Goal: Information Seeking & Learning: Learn about a topic

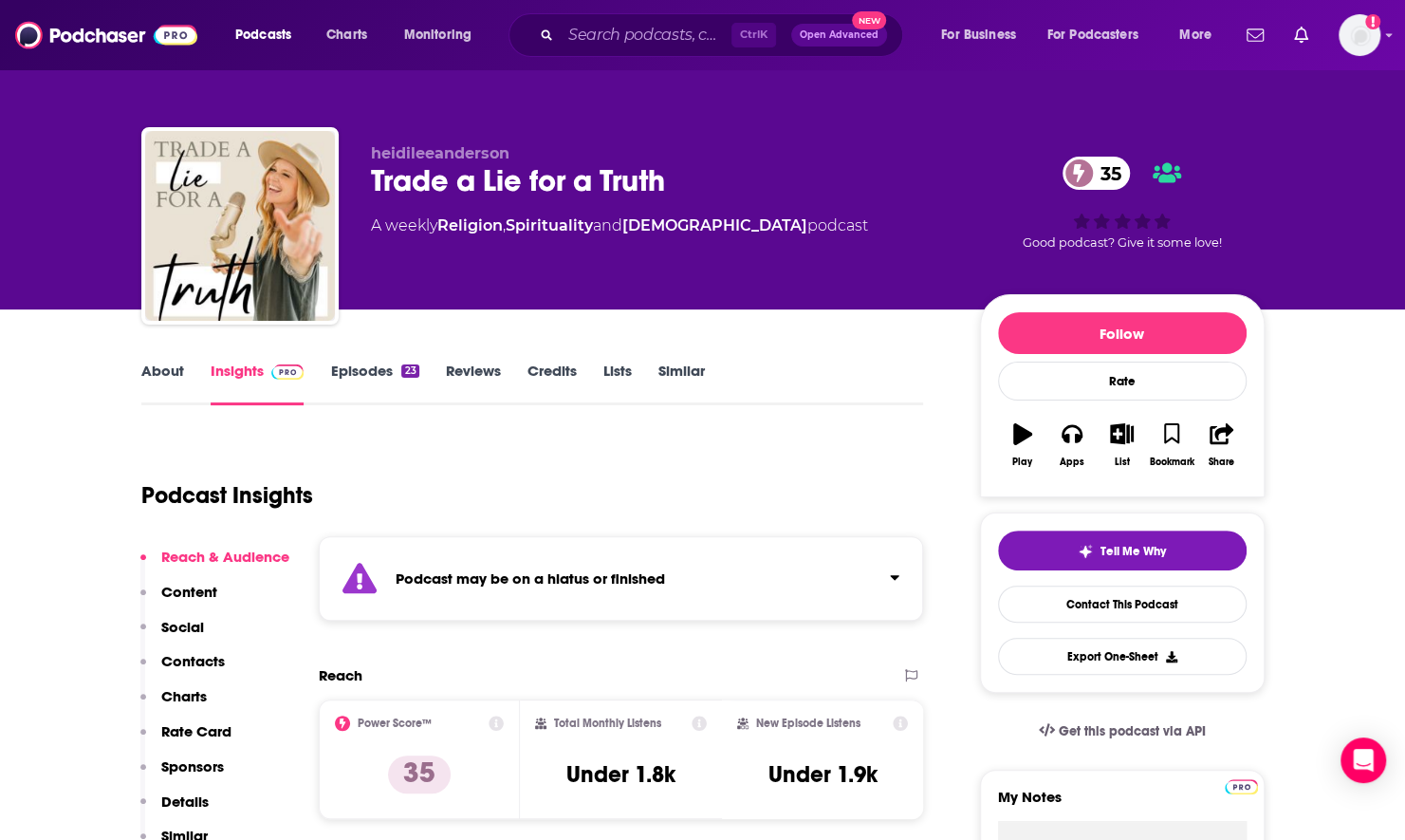
click at [692, 50] on div "Ctrl K Open Advanced New" at bounding box center [706, 35] width 395 height 43
click at [681, 36] on input "Search podcasts, credits, & more..." at bounding box center [646, 35] width 171 height 30
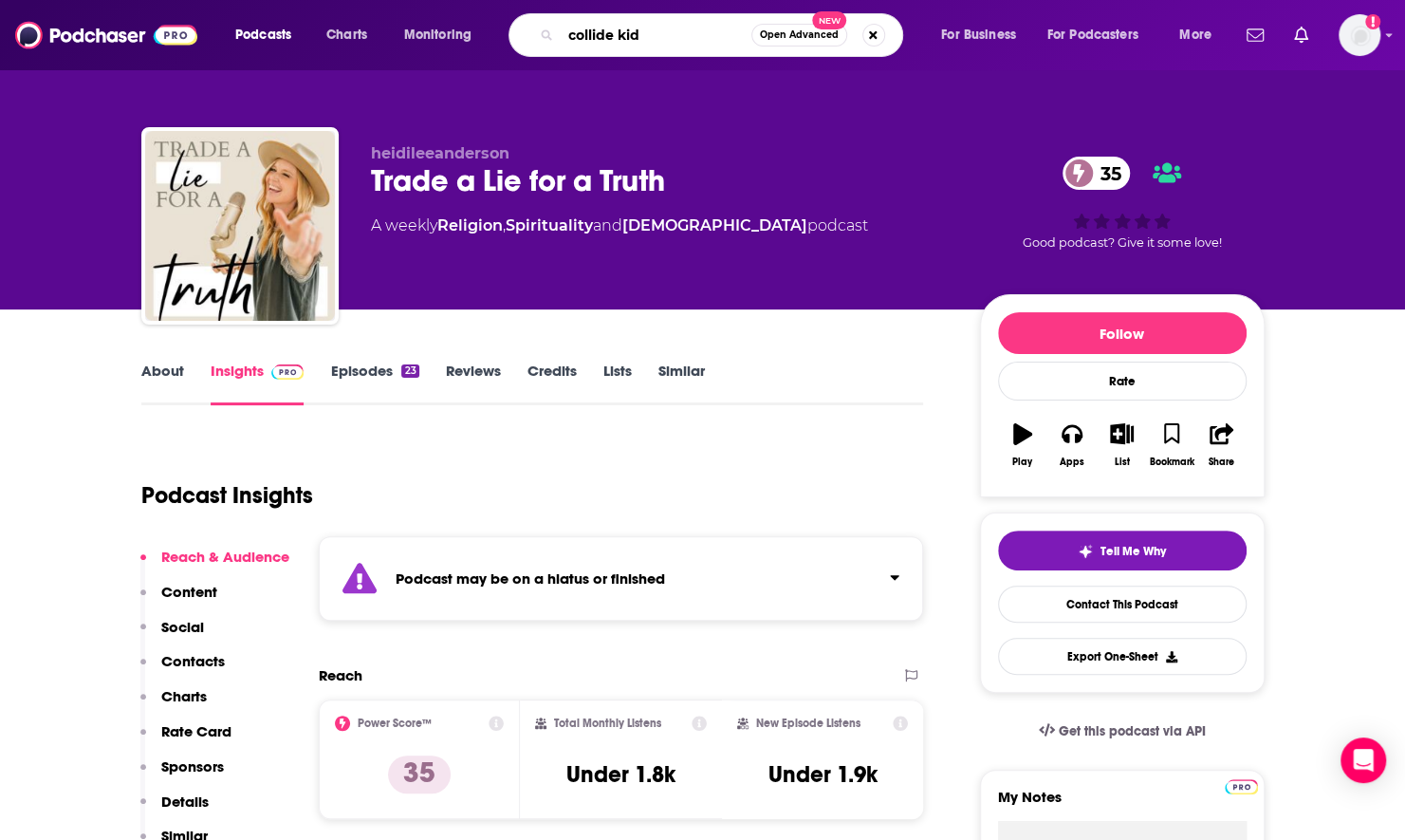
type input "collide kids"
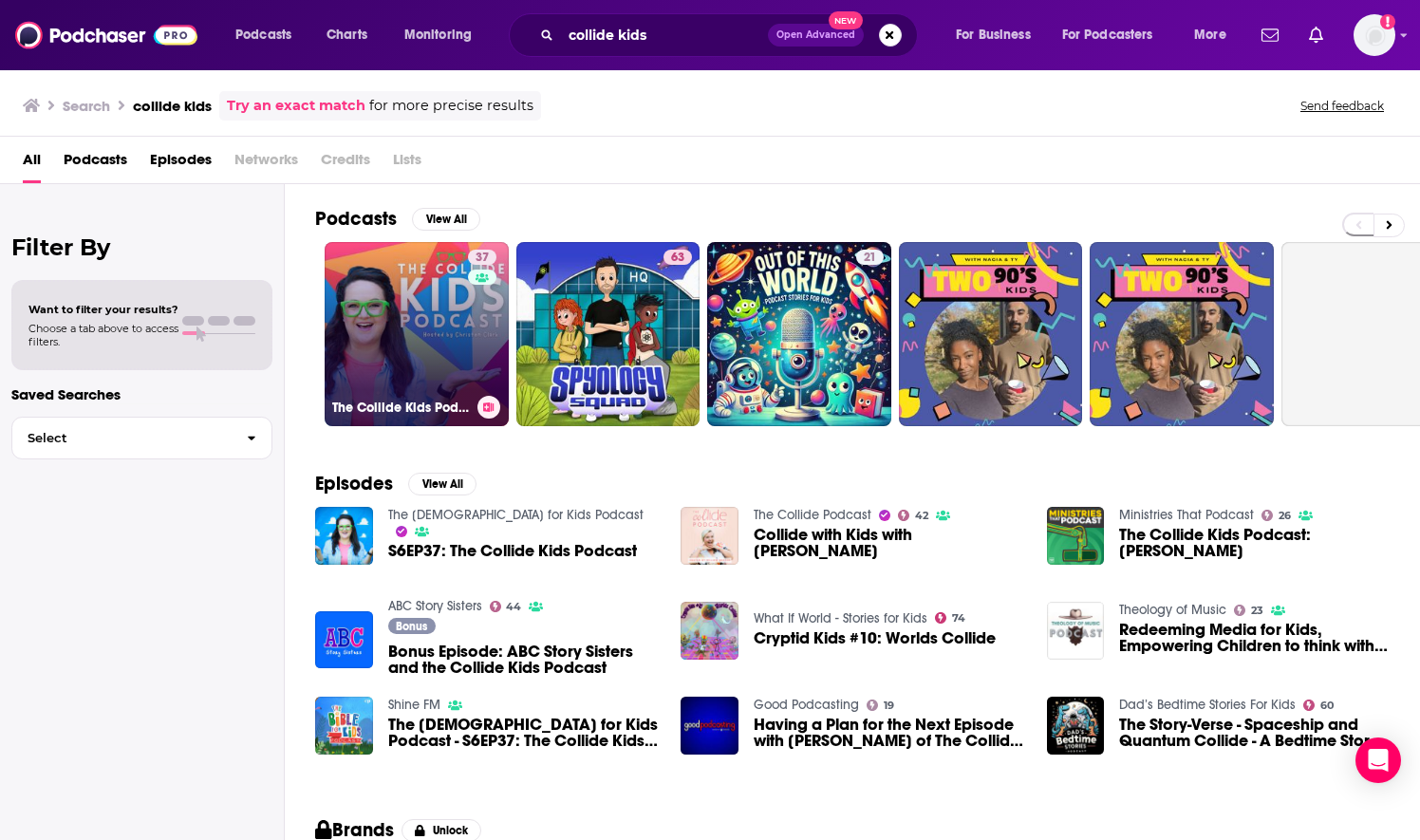
click at [424, 316] on link "37 The Collide Kids Podcast | Faith, Family Discipleship & Fun [DEMOGRAPHIC_DAT…" at bounding box center [416, 334] width 185 height 184
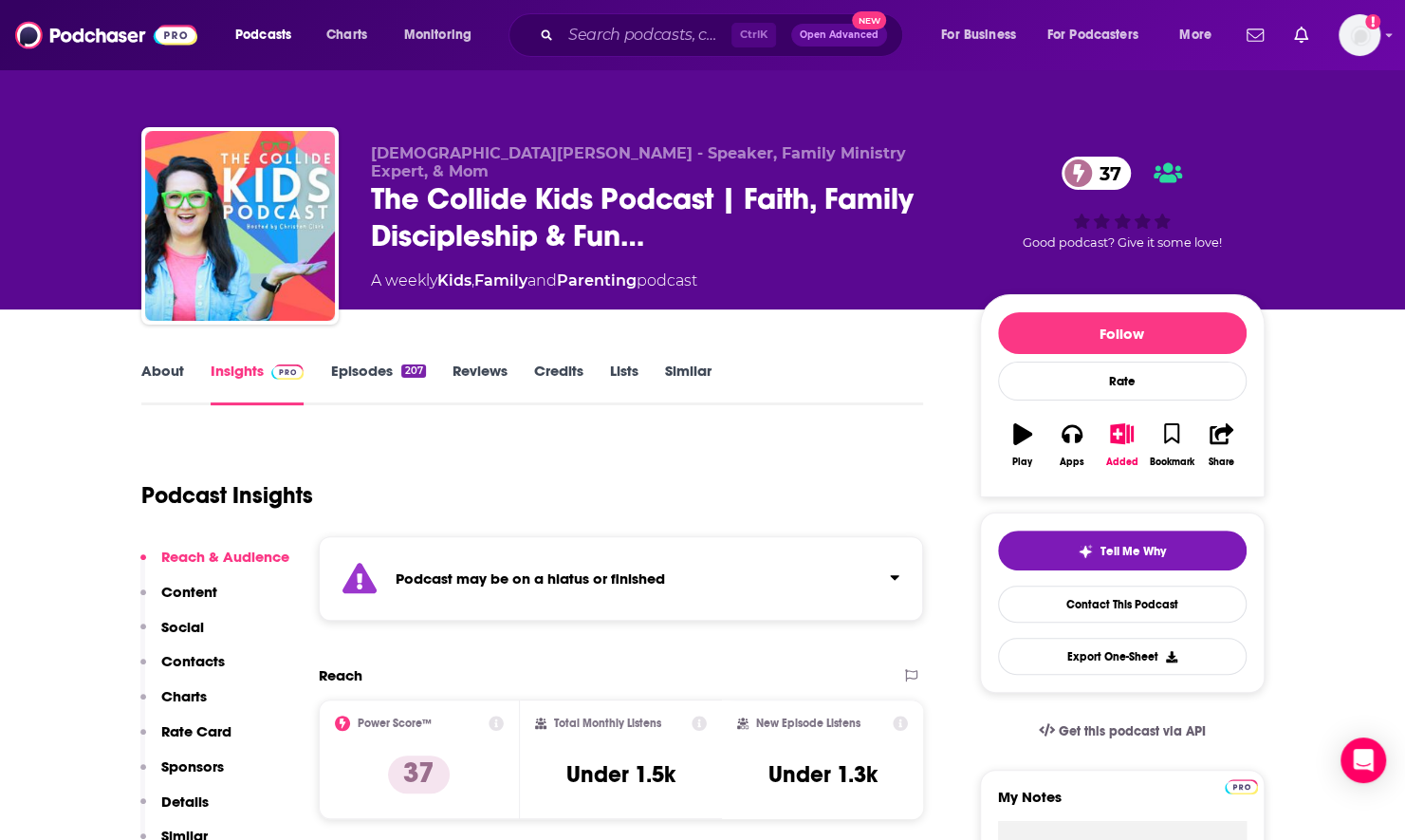
click at [150, 371] on link "About" at bounding box center [162, 382] width 42 height 43
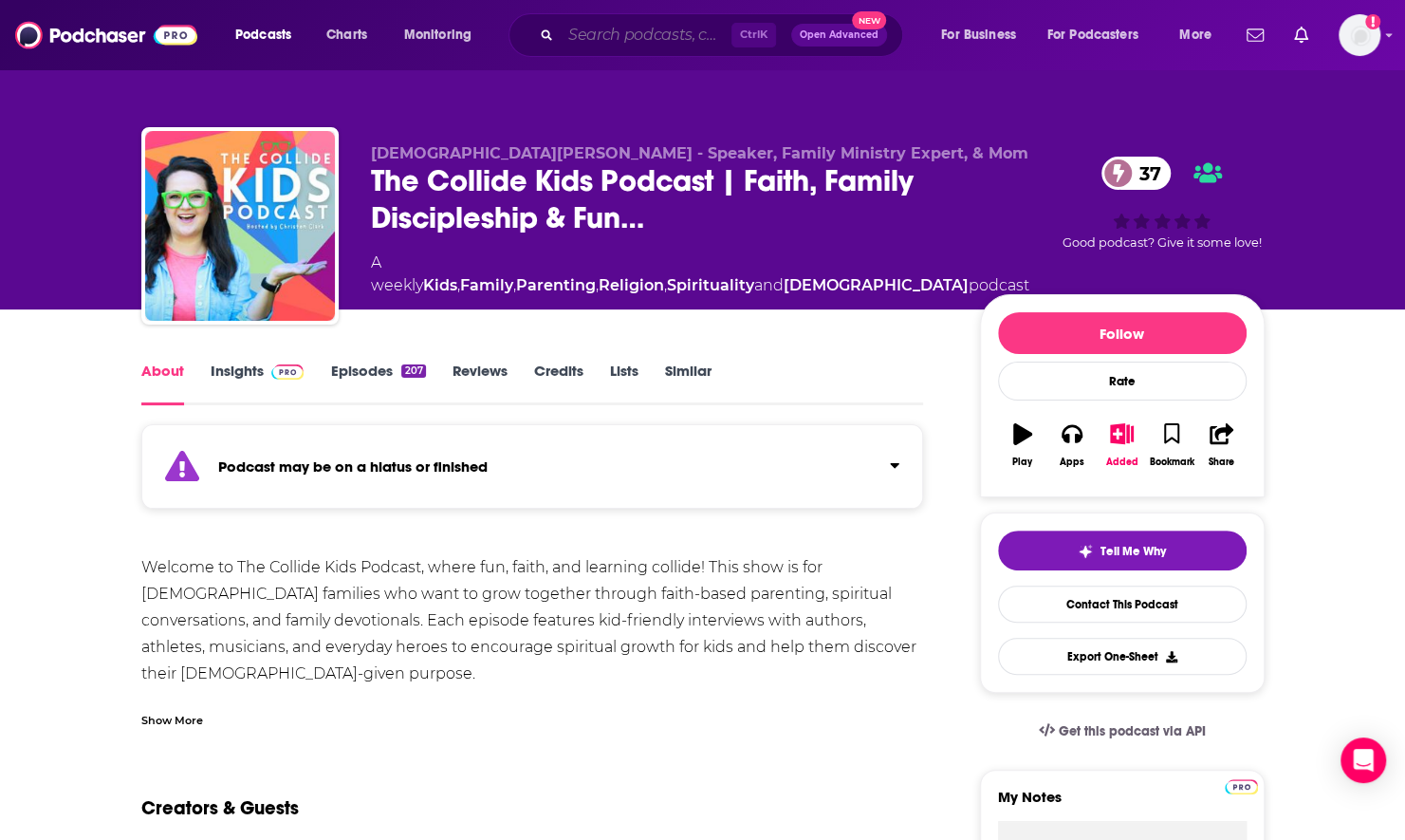
click at [588, 34] on input "Search podcasts, credits, & more..." at bounding box center [646, 35] width 171 height 30
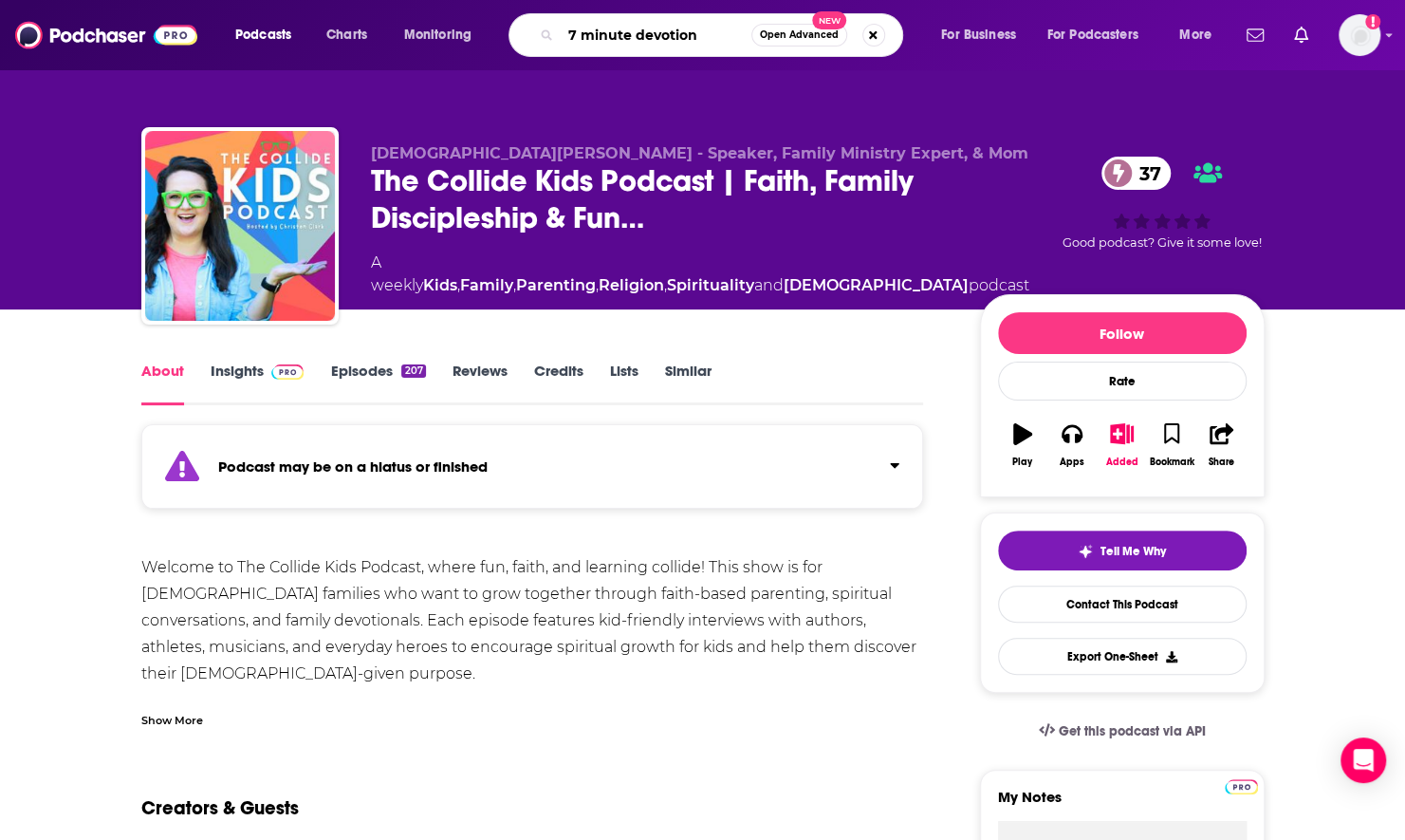
type input "7 minute devotions"
